Goal: Find contact information

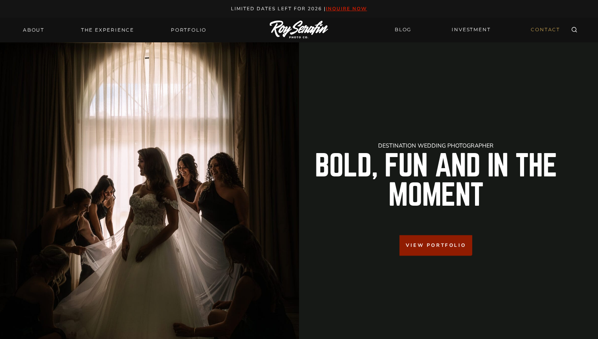
click at [547, 28] on link "CONTACT" at bounding box center [545, 30] width 39 height 14
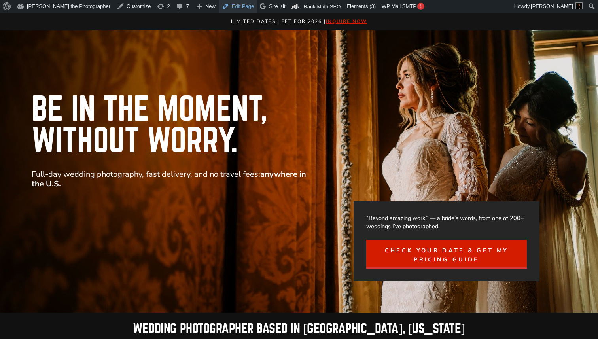
click at [219, 6] on link "Edit Page" at bounding box center [238, 6] width 38 height 13
